Goal: Task Accomplishment & Management: Complete application form

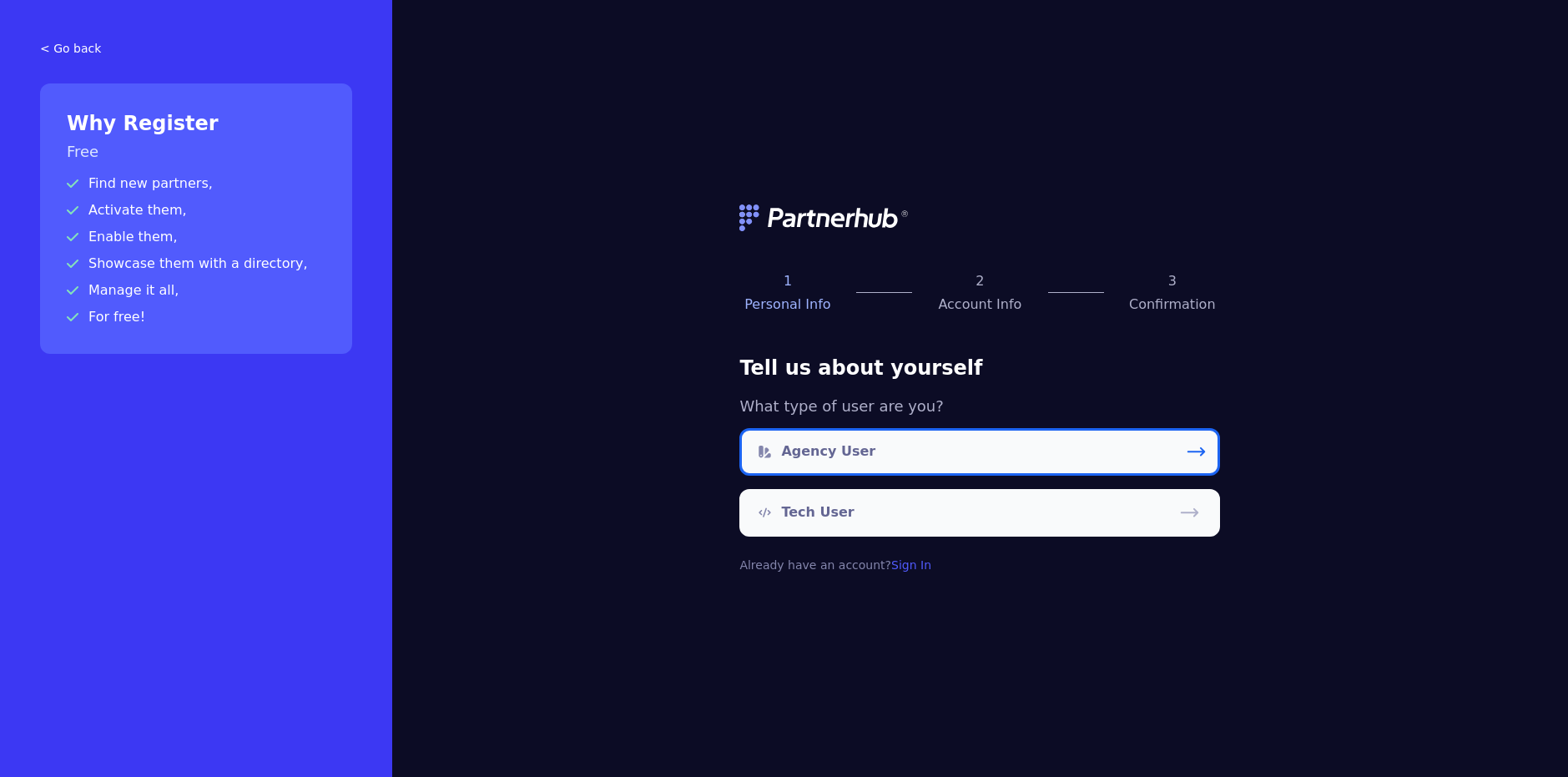
click at [1113, 462] on link "Agency User" at bounding box center [979, 452] width 480 height 48
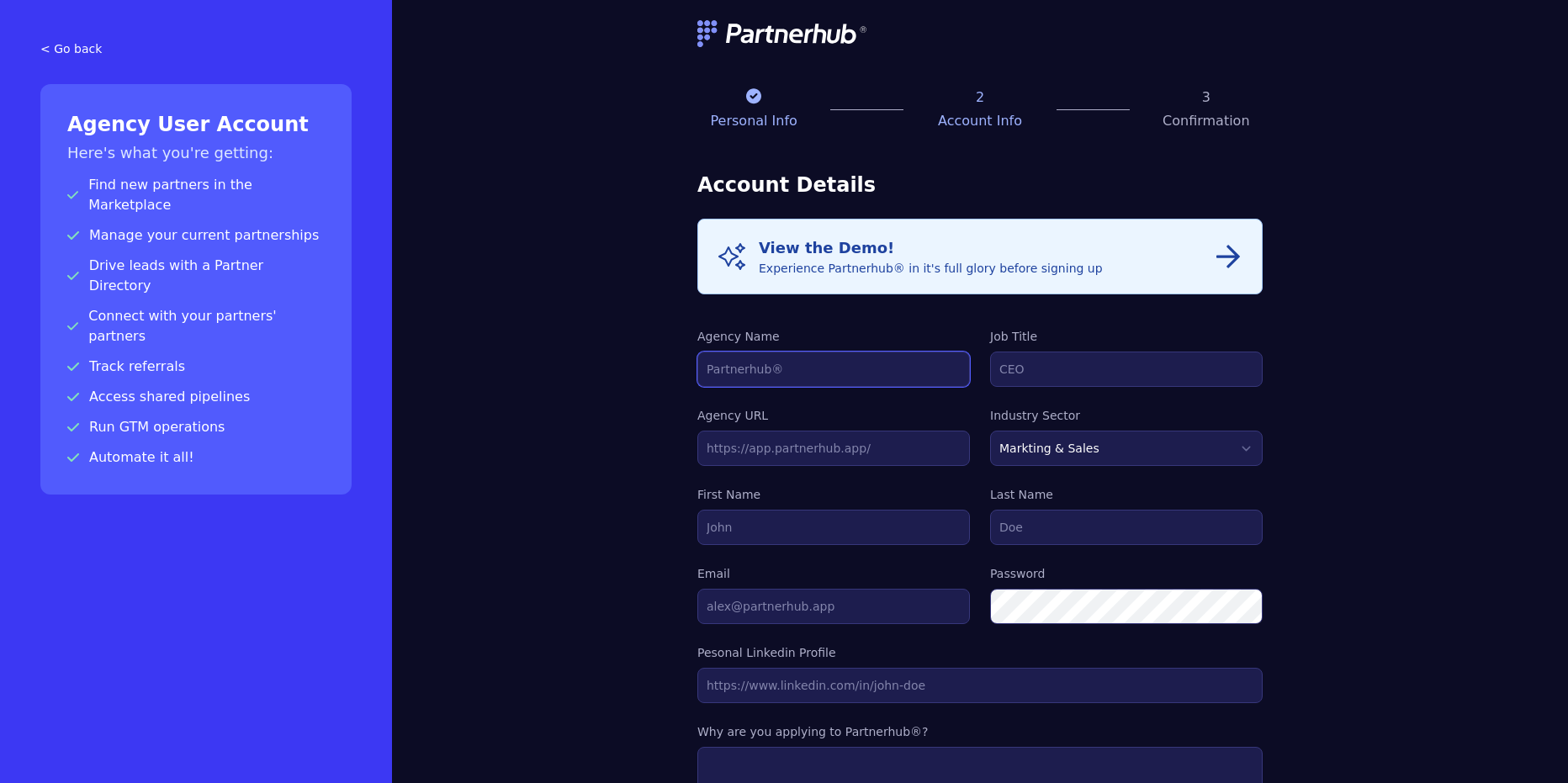
click at [848, 367] on input "Agency Name" at bounding box center [834, 370] width 273 height 36
type input "[URL]"
type input "Co-Founder"
type input "[URL]"
click at [1117, 457] on select "Markting & Sales HR Finance Health Non-Profit Government Real Estate Blockchain…" at bounding box center [1126, 449] width 273 height 36
